Goal: Obtain resource: Download file/media

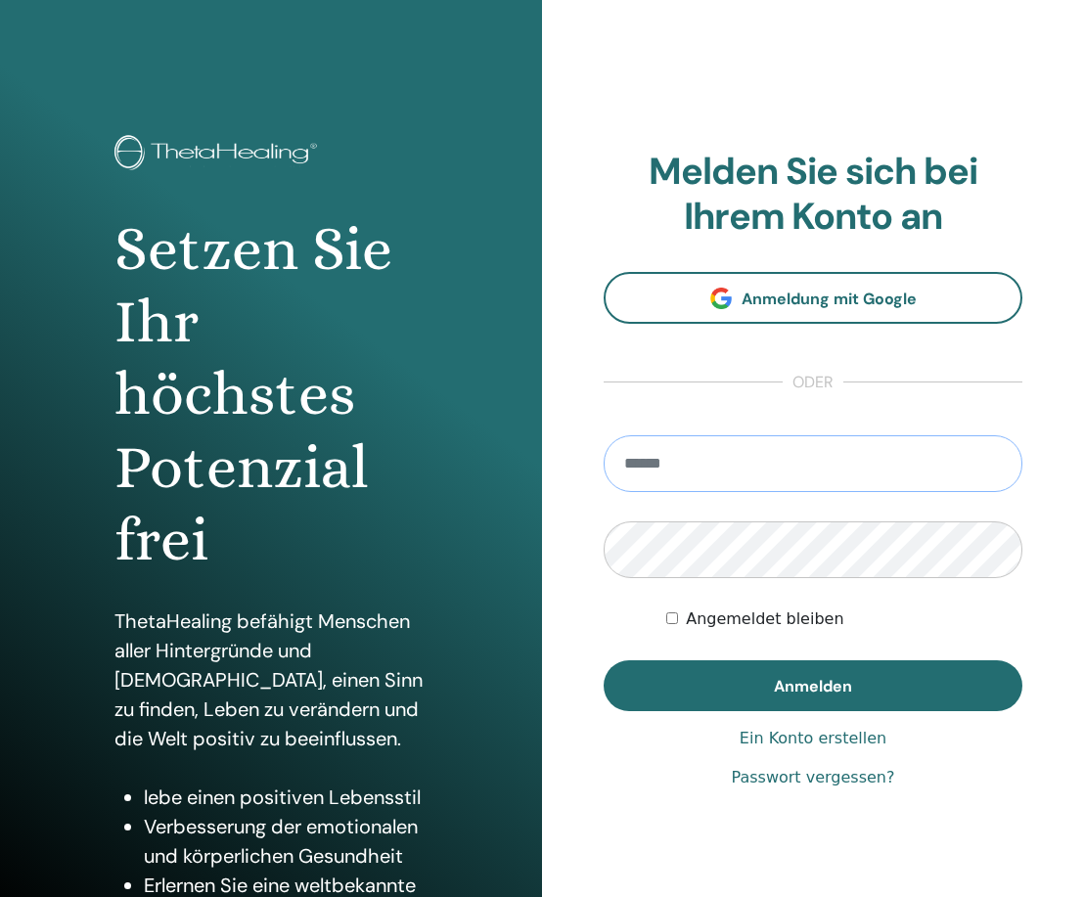
type input "**********"
click at [813, 685] on button "Anmelden" at bounding box center [813, 685] width 419 height 51
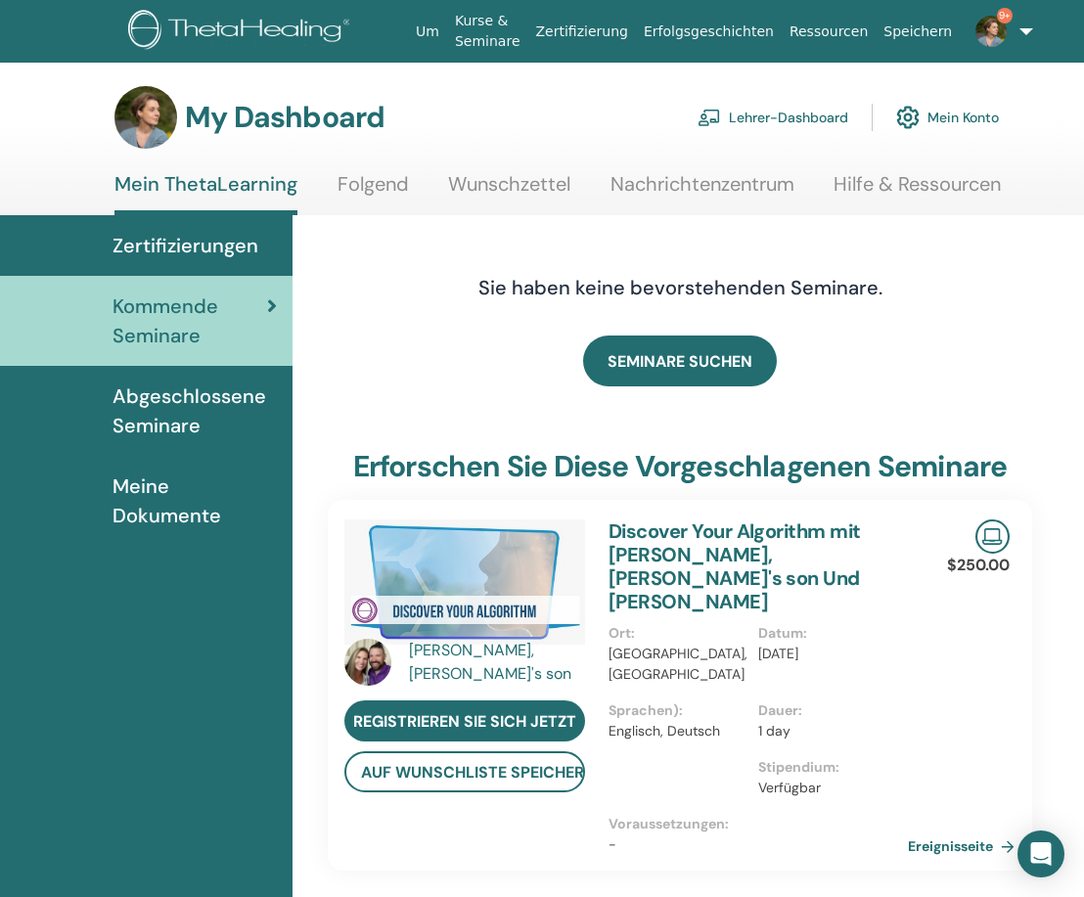
scroll to position [0, 1]
click at [788, 118] on link "Lehrer-Dashboard" at bounding box center [773, 117] width 151 height 43
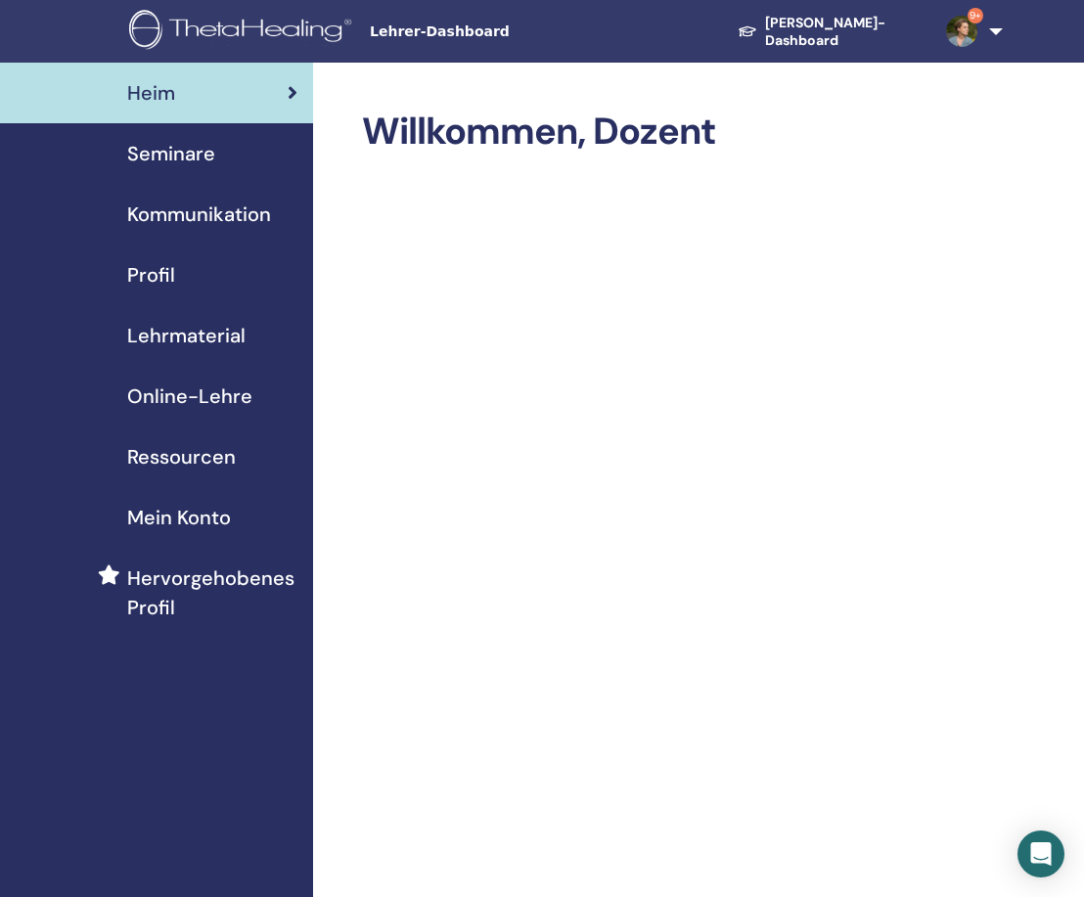
click at [163, 148] on span "Seminare" at bounding box center [171, 153] width 88 height 29
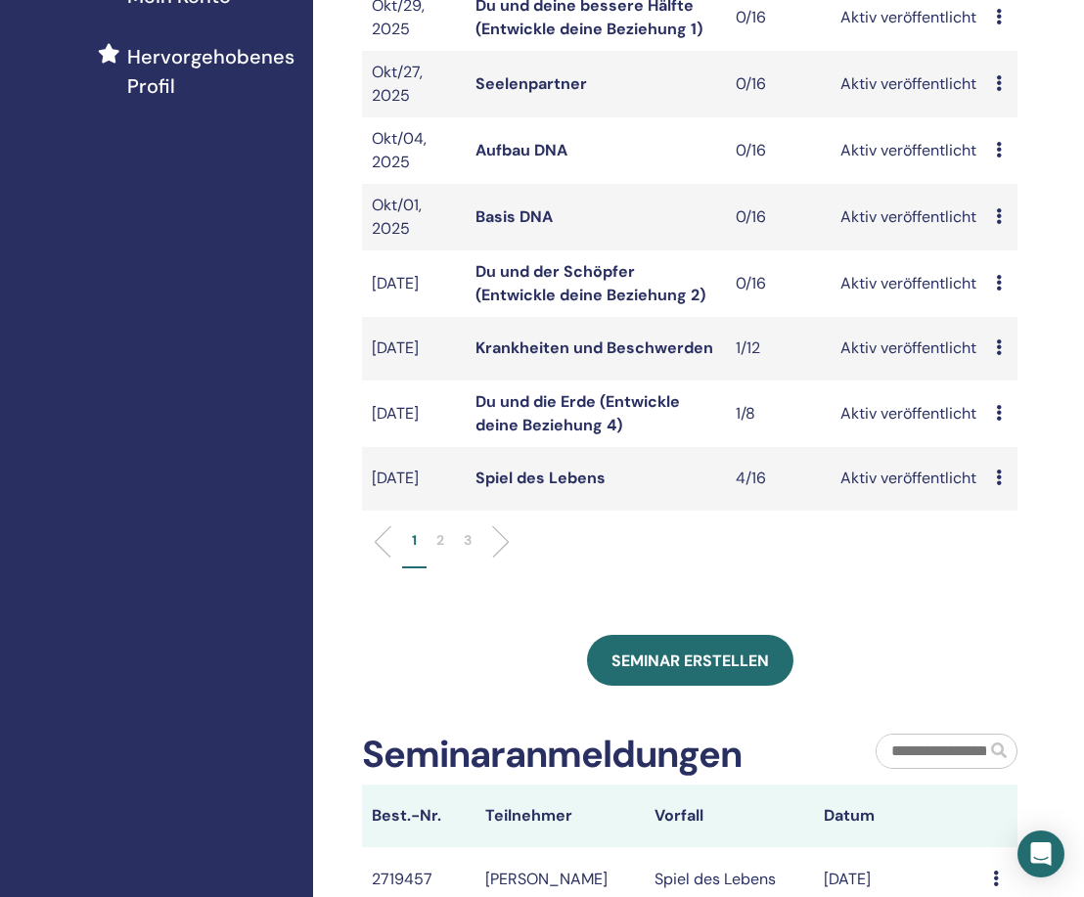
scroll to position [550, 0]
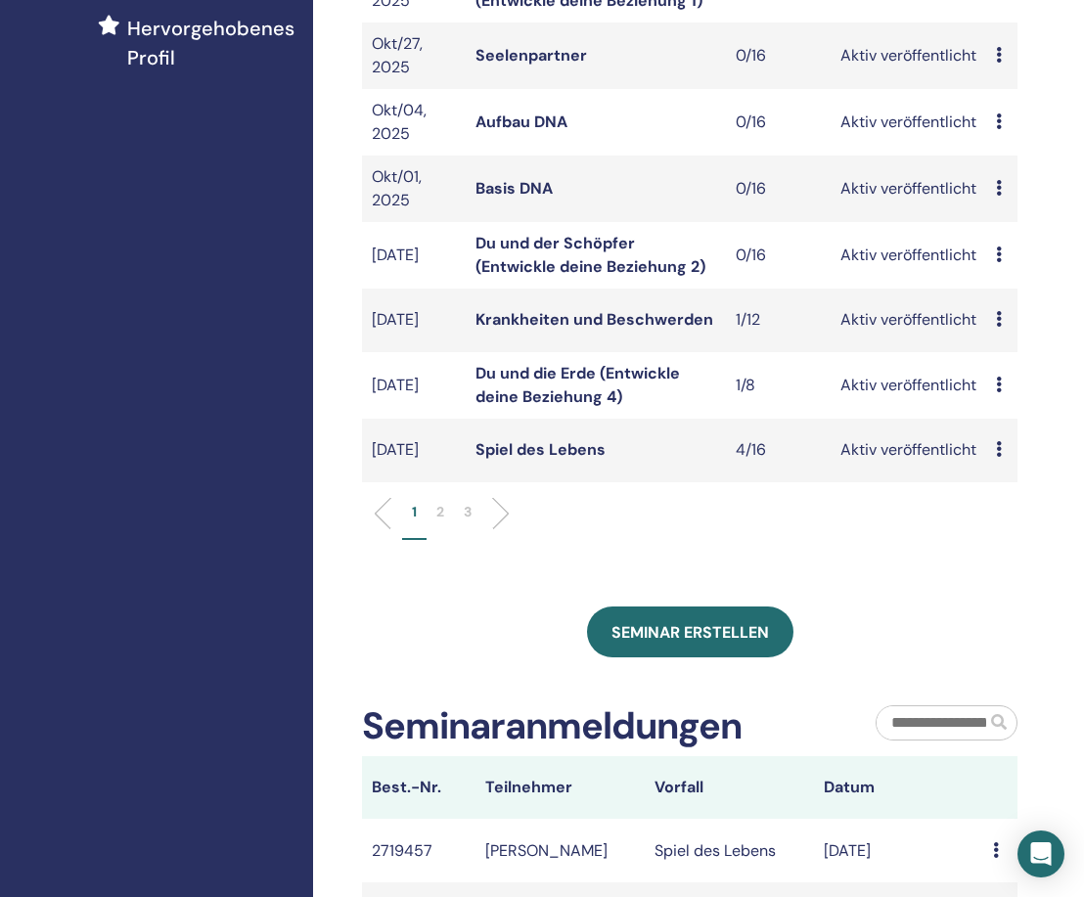
click at [438, 511] on p "2" at bounding box center [440, 512] width 8 height 21
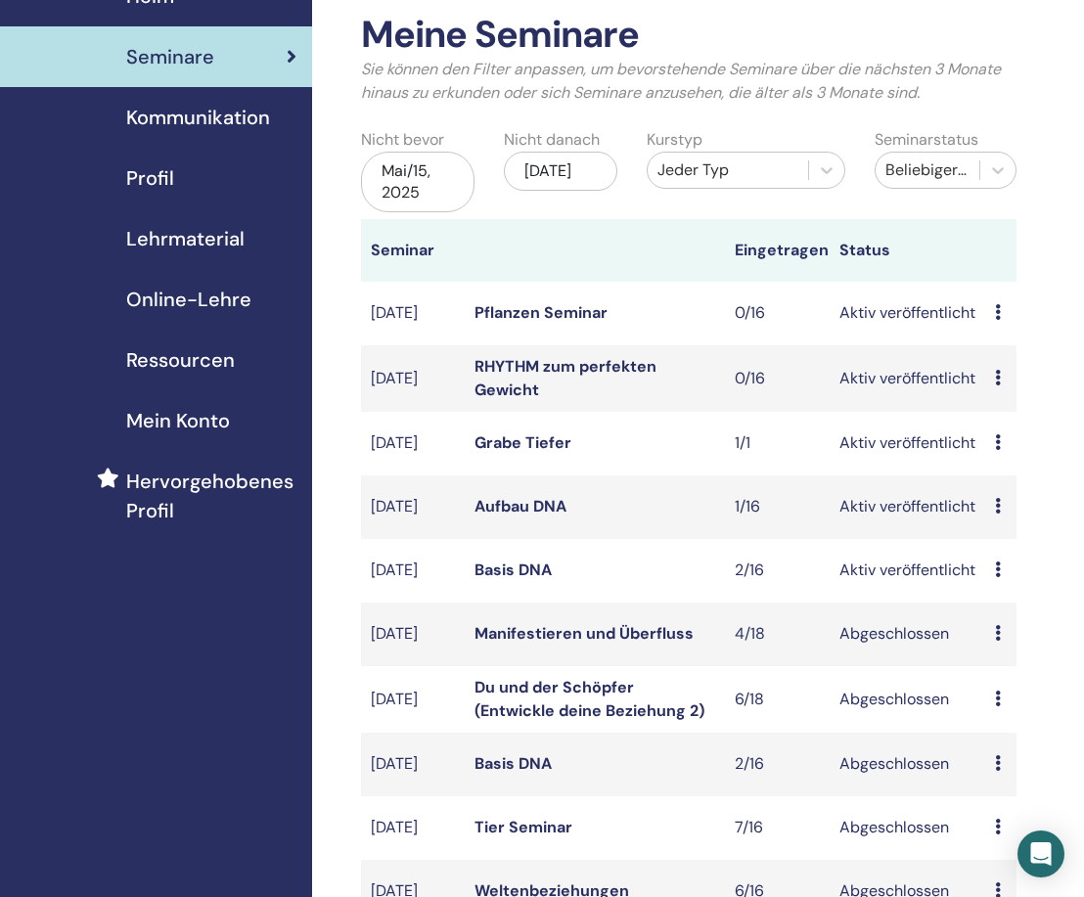
scroll to position [96, 1]
click at [153, 242] on span "Lehrmaterial" at bounding box center [185, 239] width 118 height 29
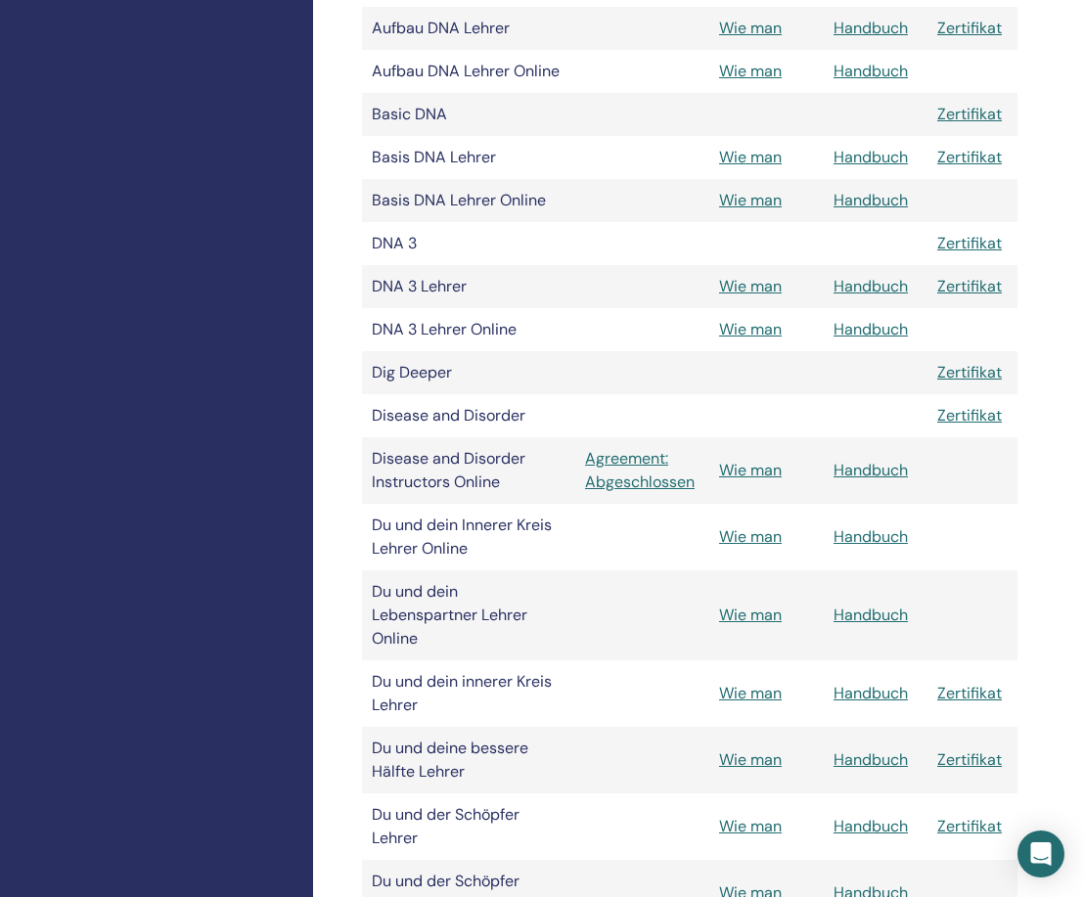
scroll to position [725, 0]
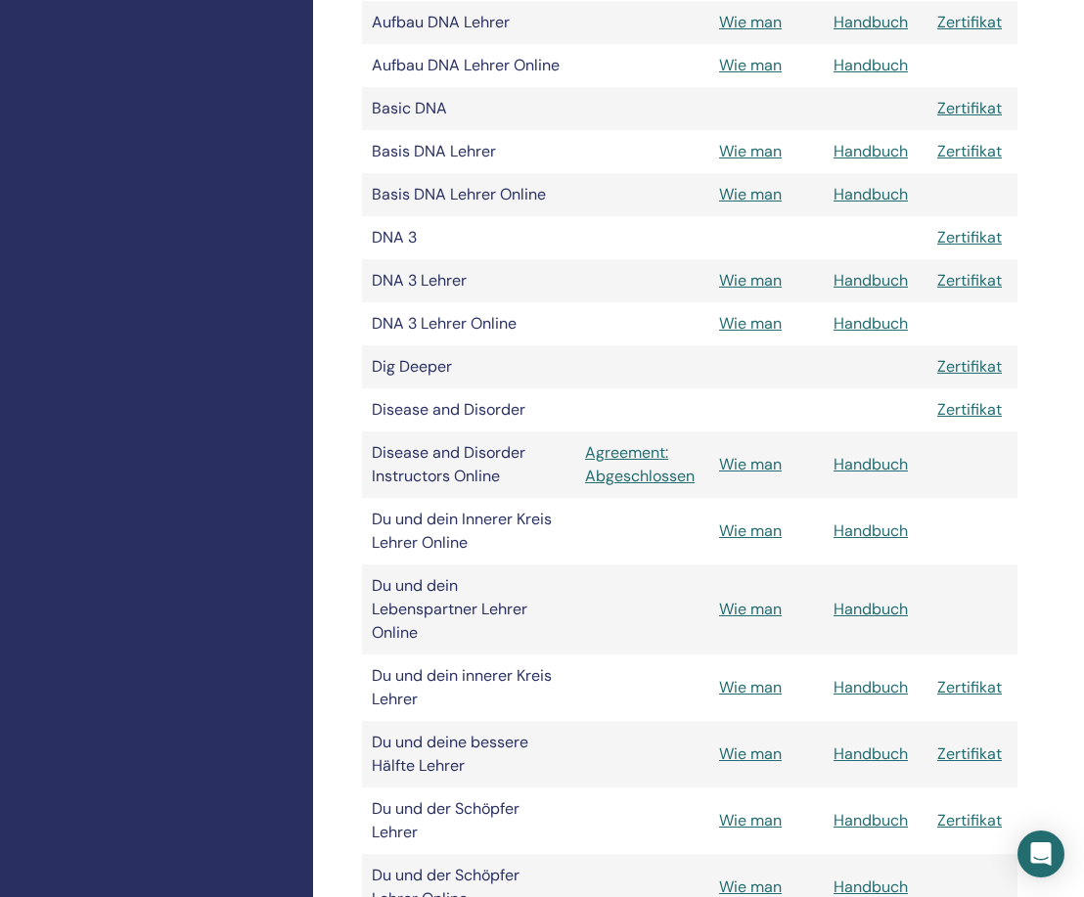
click at [879, 321] on link "Handbuch" at bounding box center [871, 323] width 74 height 21
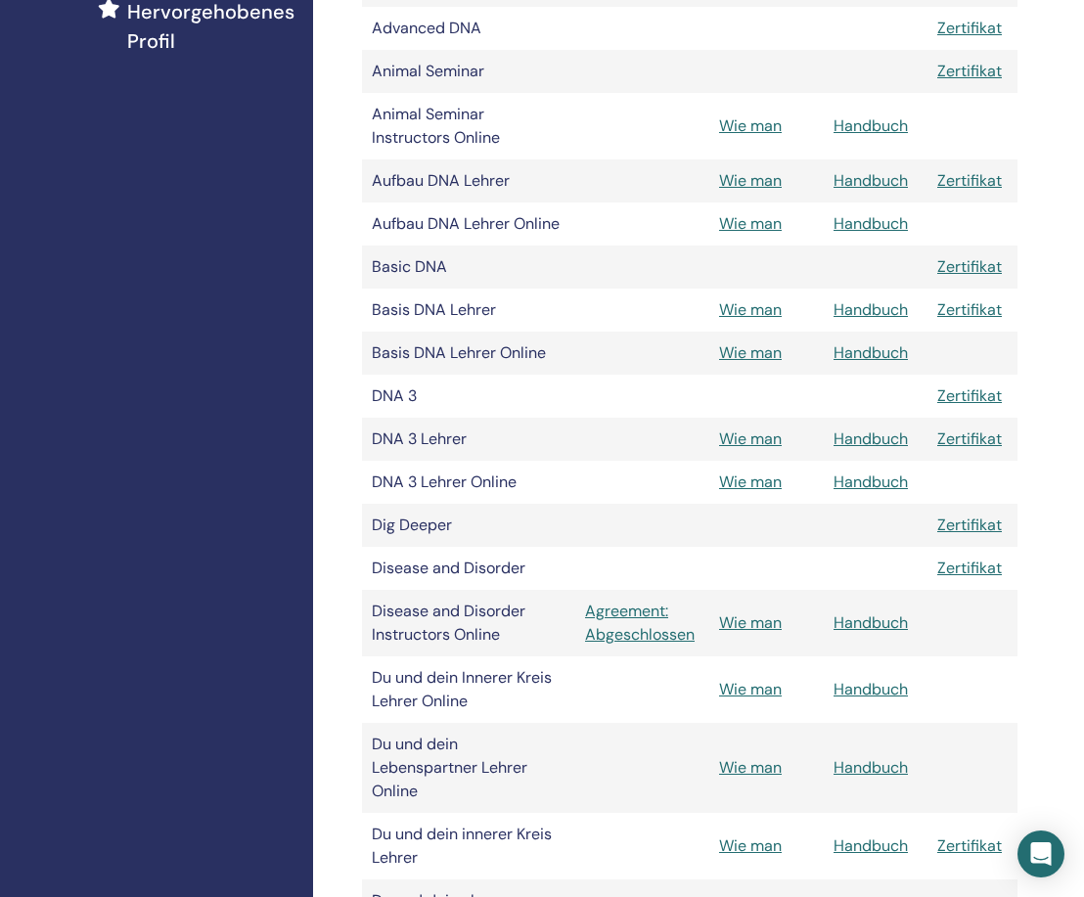
scroll to position [564, 0]
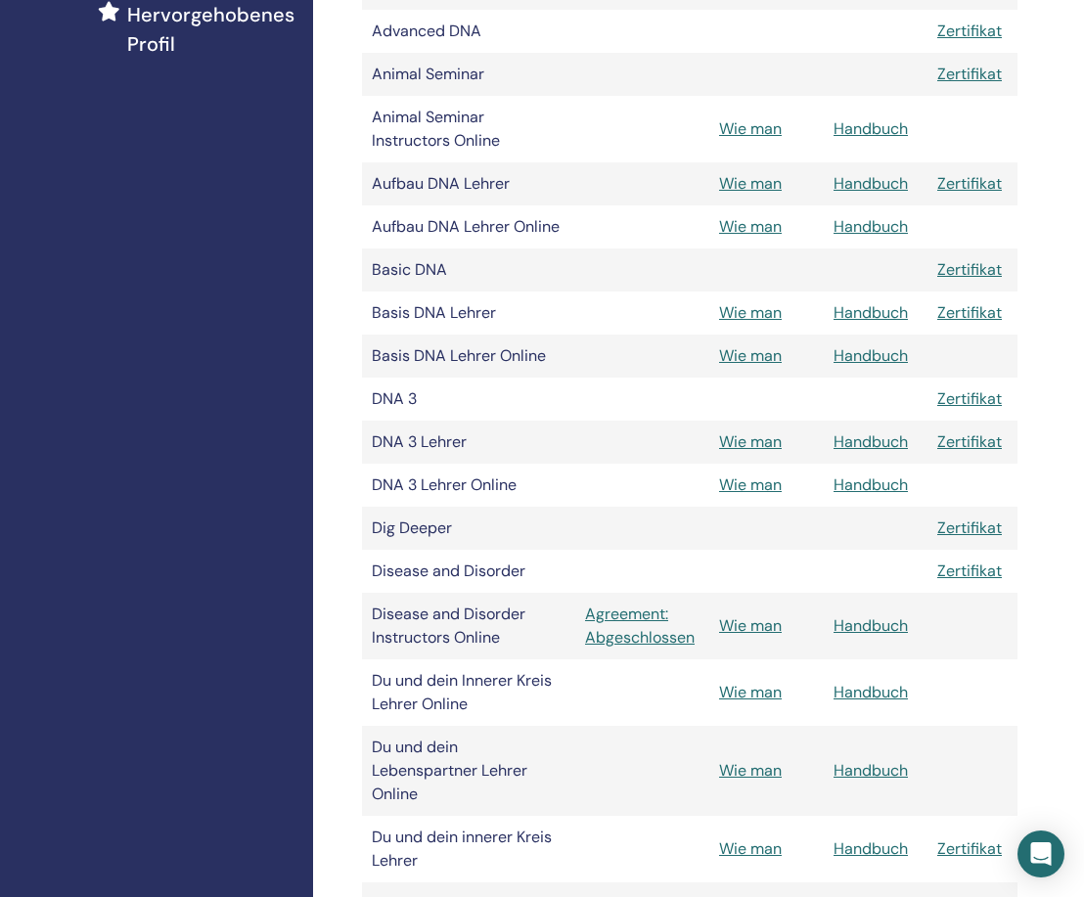
click at [882, 354] on link "Handbuch" at bounding box center [871, 355] width 74 height 21
